Goal: Task Accomplishment & Management: Manage account settings

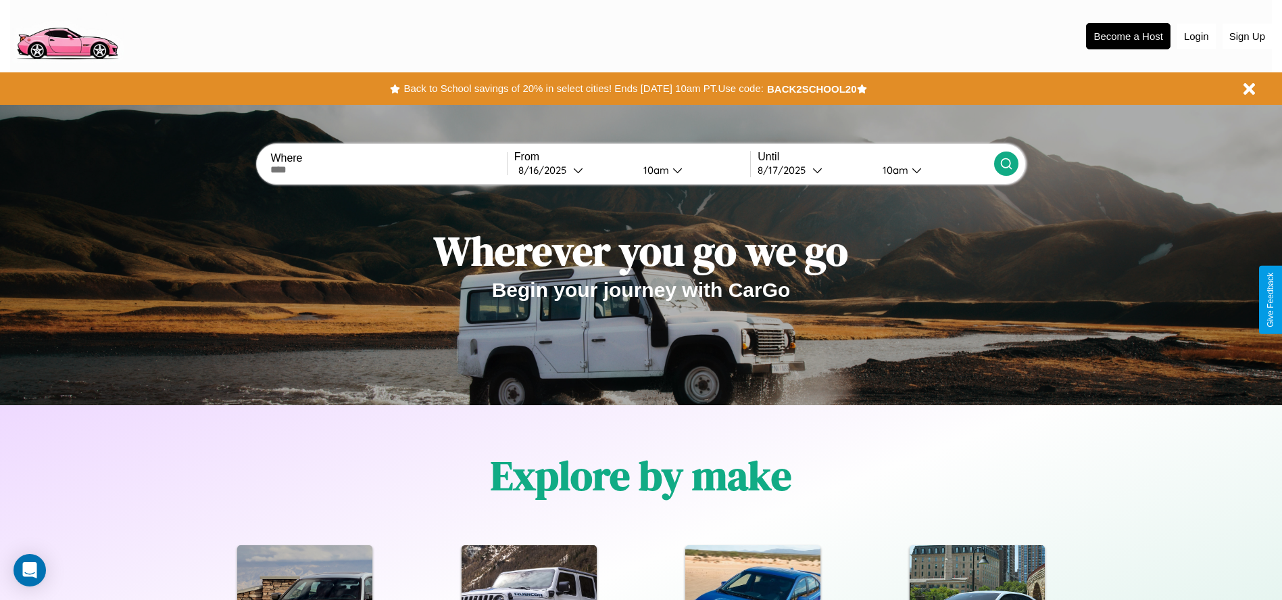
scroll to position [281, 0]
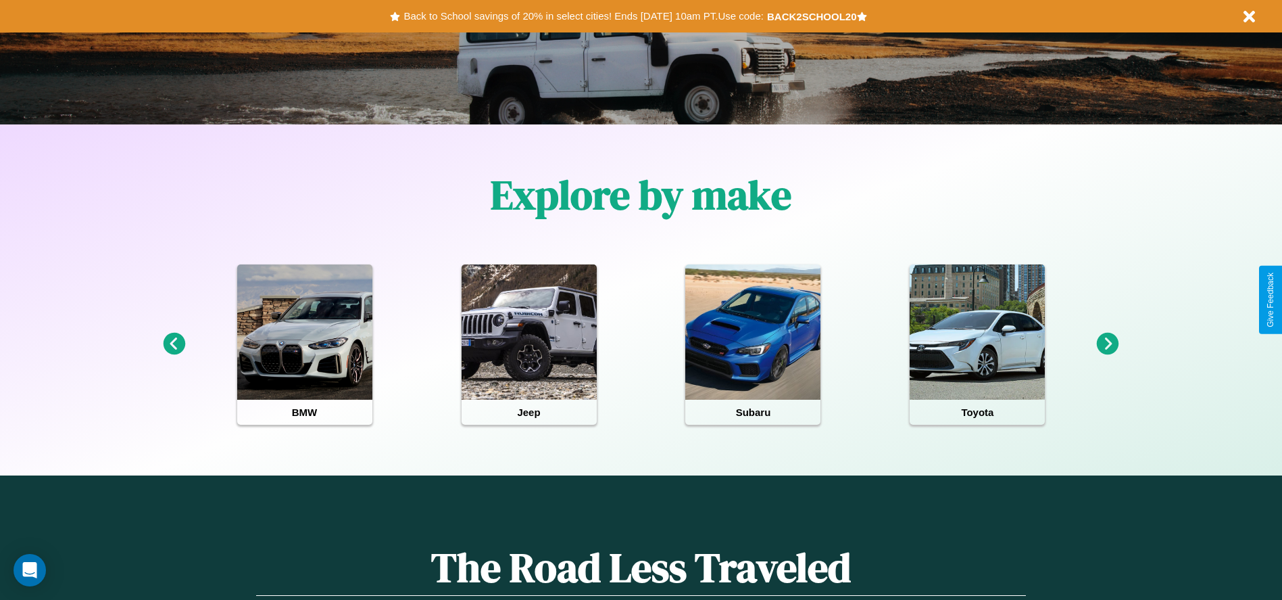
click at [174, 344] on icon at bounding box center [174, 344] width 22 height 22
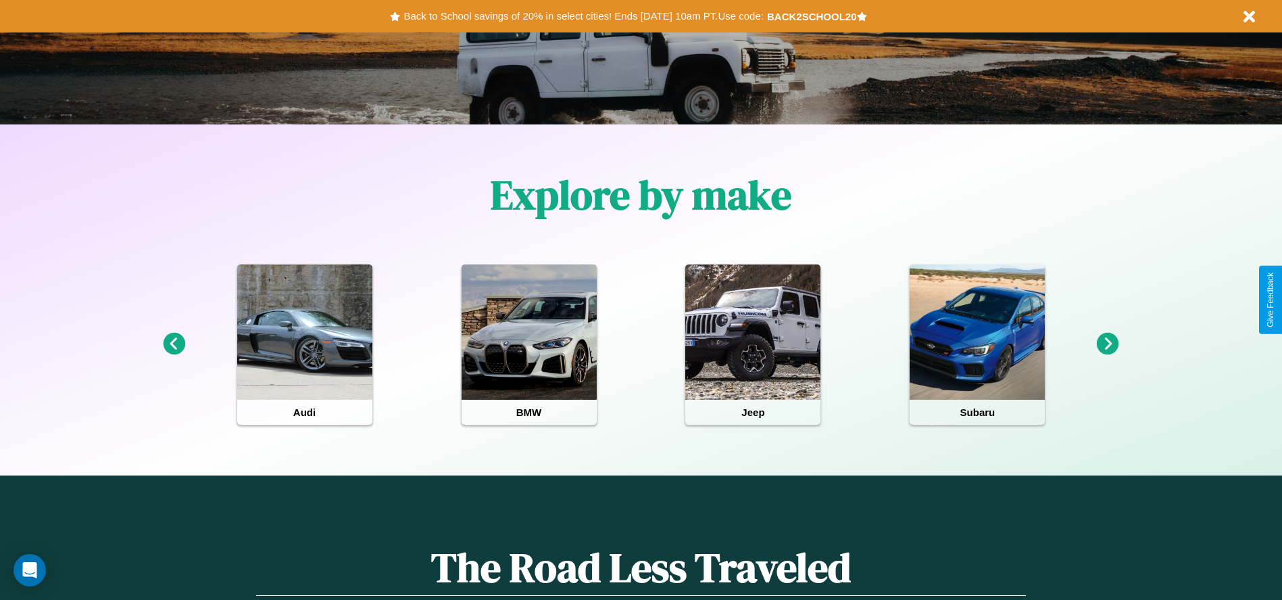
click at [1108, 344] on icon at bounding box center [1108, 344] width 22 height 22
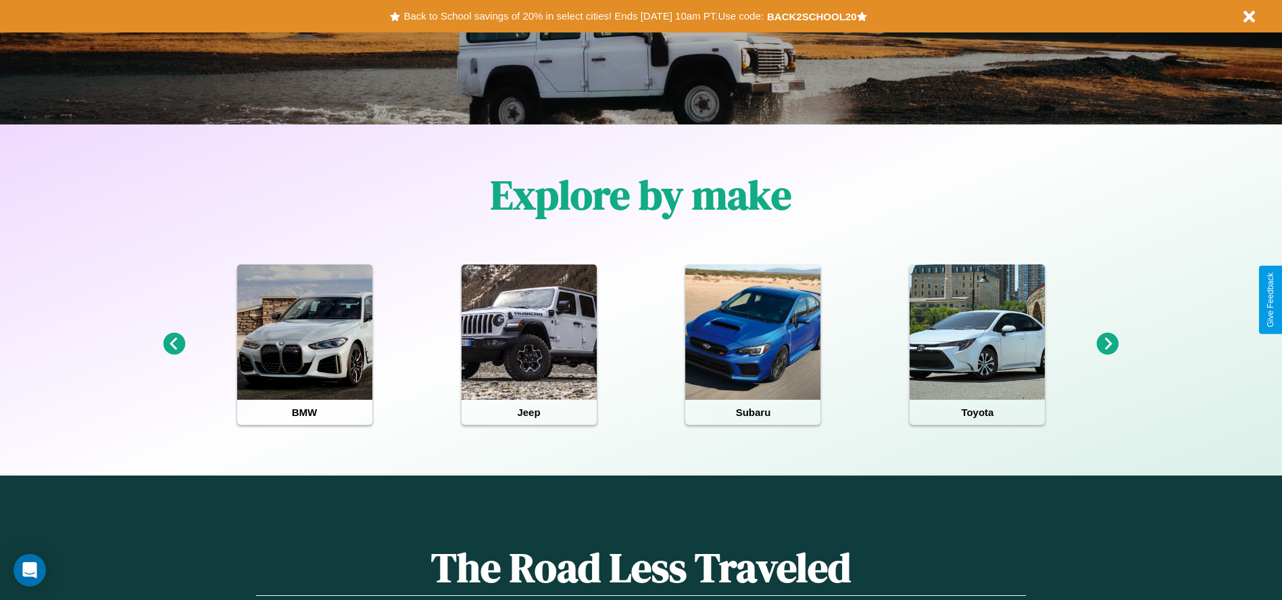
click at [1108, 344] on icon at bounding box center [1108, 344] width 22 height 22
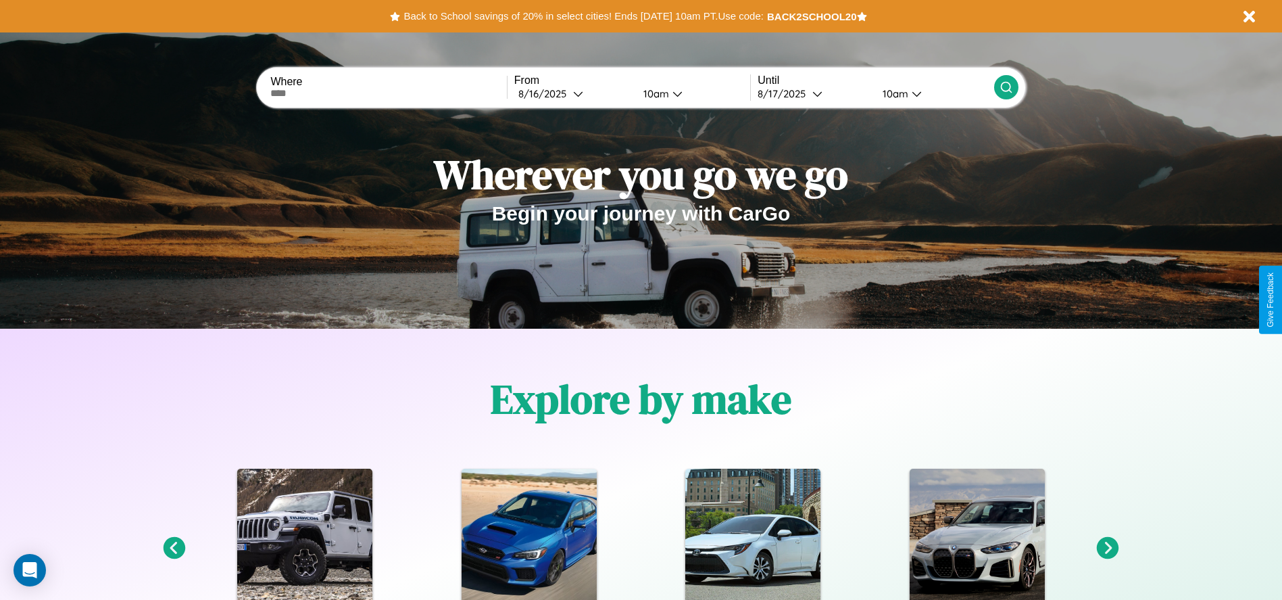
scroll to position [0, 0]
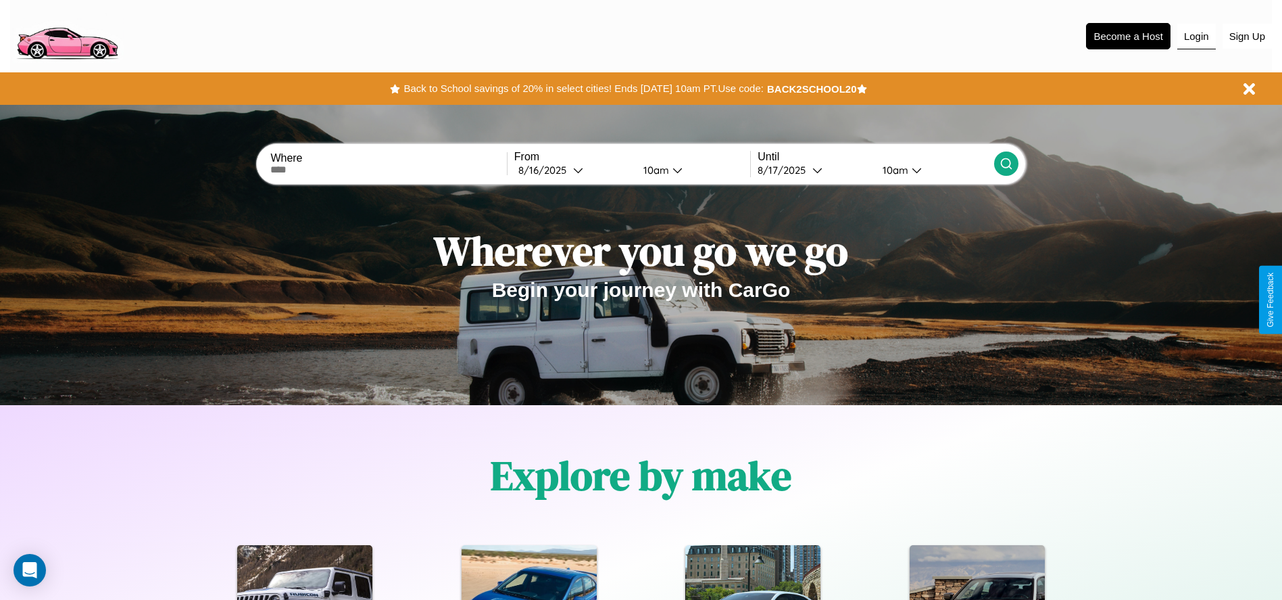
click at [1197, 36] on button "Login" at bounding box center [1197, 37] width 39 height 26
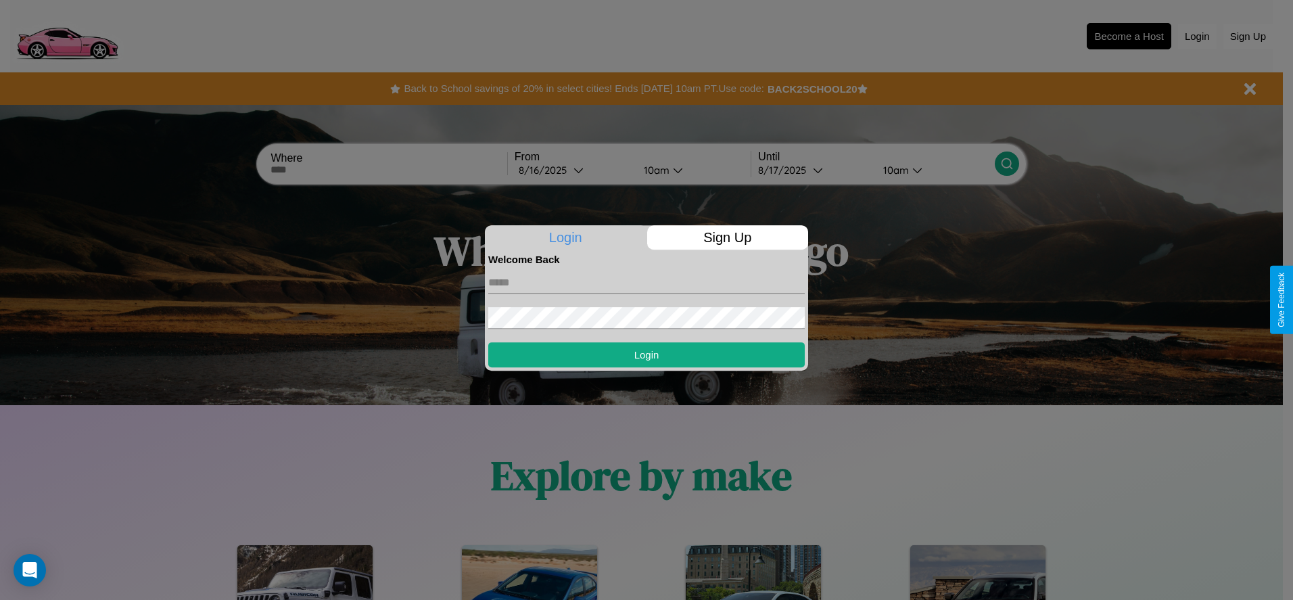
click at [646, 282] on input "text" at bounding box center [646, 283] width 316 height 22
type input "**********"
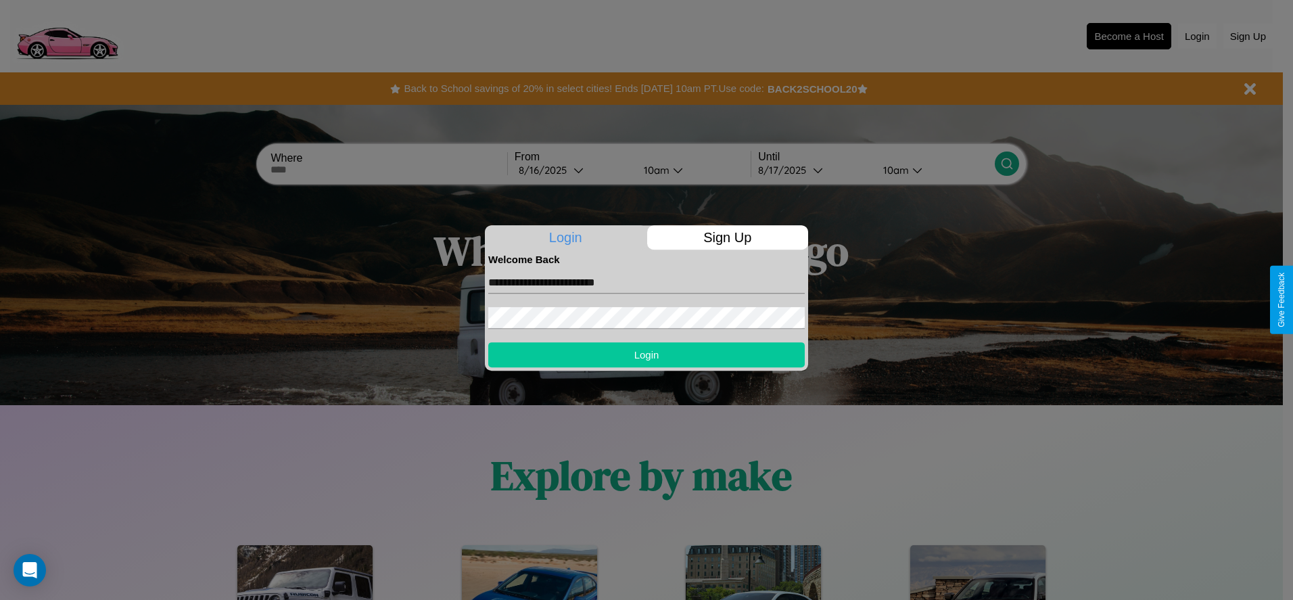
click at [646, 354] on button "Login" at bounding box center [646, 354] width 316 height 25
